Goal: Navigation & Orientation: Find specific page/section

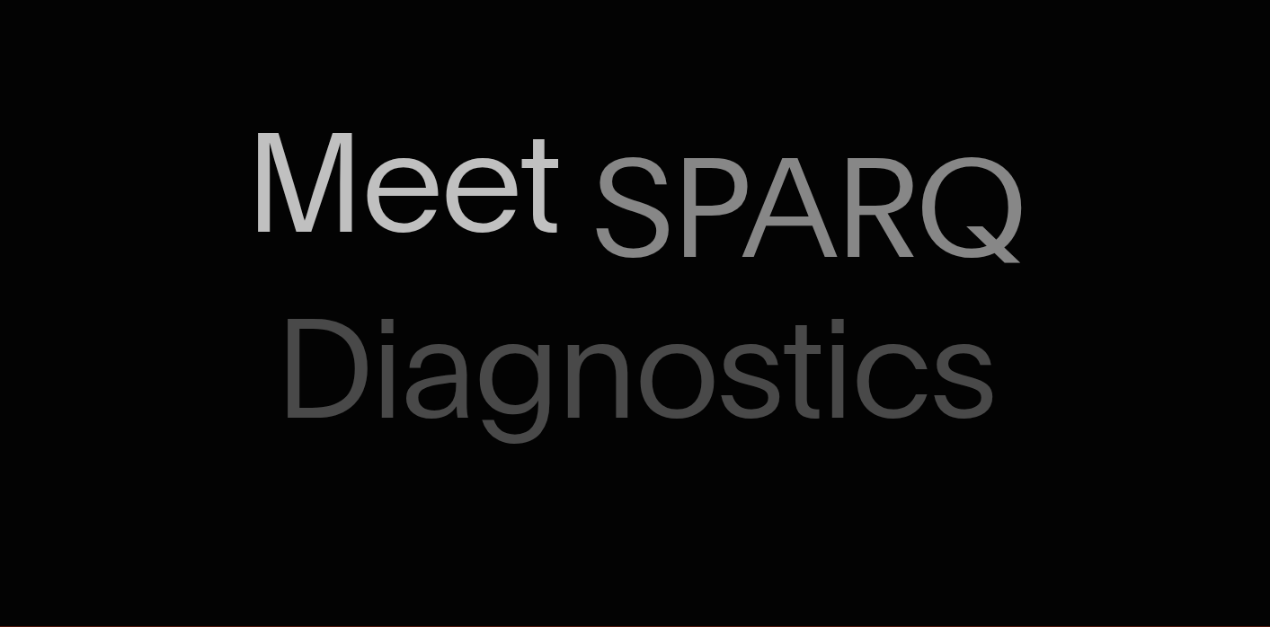
click at [407, 236] on span "Meet" at bounding box center [402, 183] width 314 height 145
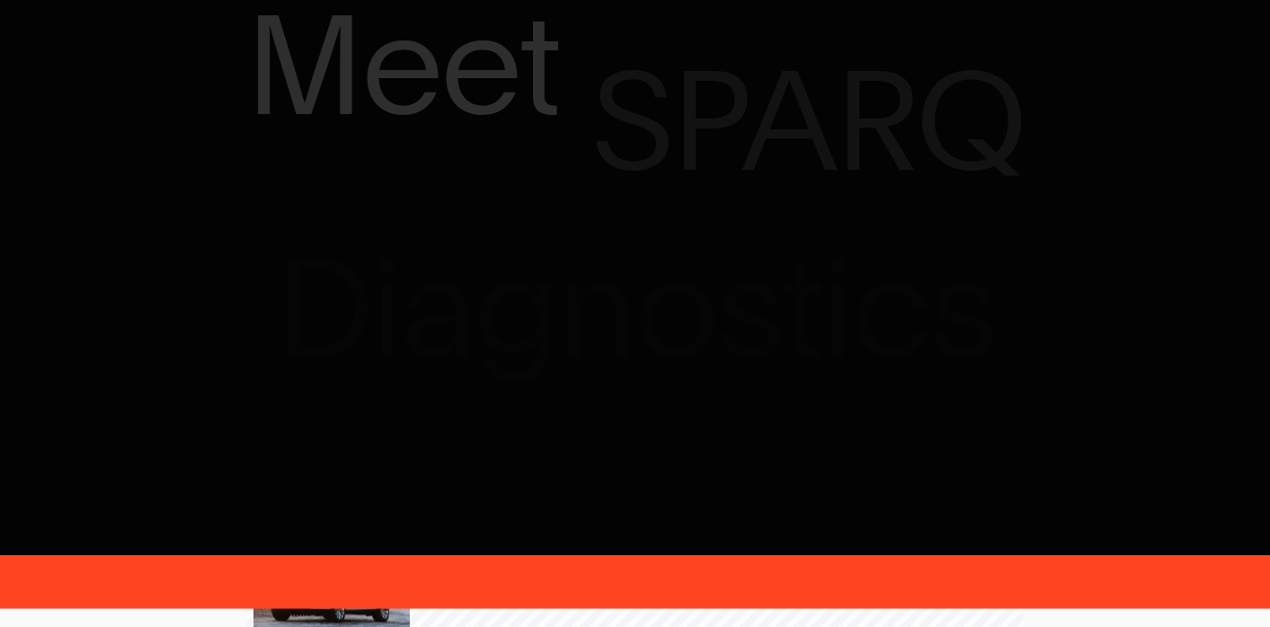
click at [578, 328] on p "Meet SPARQ Diagnostics" at bounding box center [635, 314] width 1270 height 290
